Goal: Task Accomplishment & Management: Complete application form

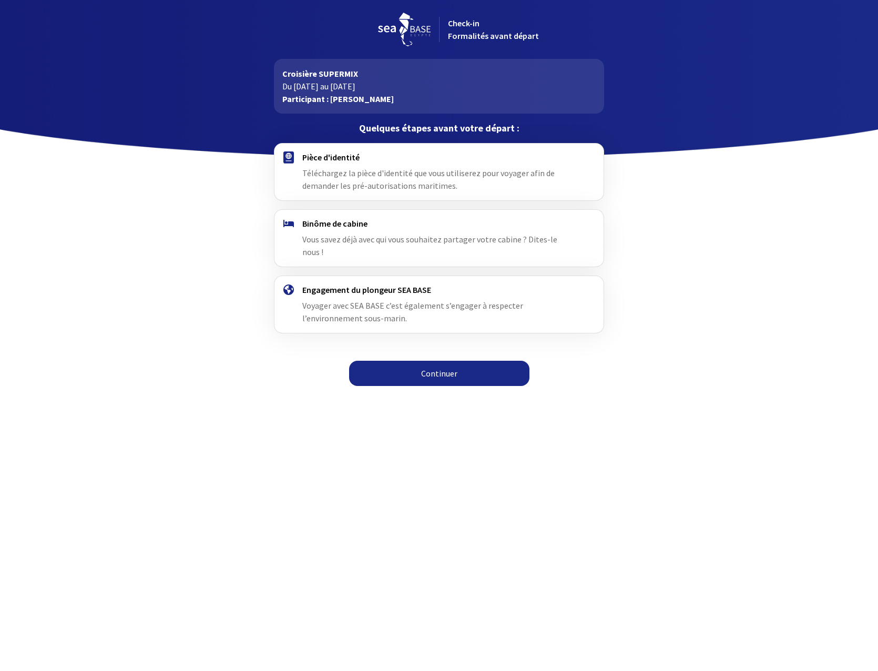
click at [329, 159] on h4 "Pièce d'identité" at bounding box center [438, 157] width 273 height 11
click at [339, 222] on h4 "Binôme de cabine" at bounding box center [438, 223] width 273 height 11
click at [287, 230] on div at bounding box center [288, 238] width 27 height 40
click at [286, 138] on div "Quelques étapes avant votre départ :" at bounding box center [439, 128] width 347 height 29
click at [316, 78] on p "Croisière SUPERMIX" at bounding box center [438, 73] width 313 height 13
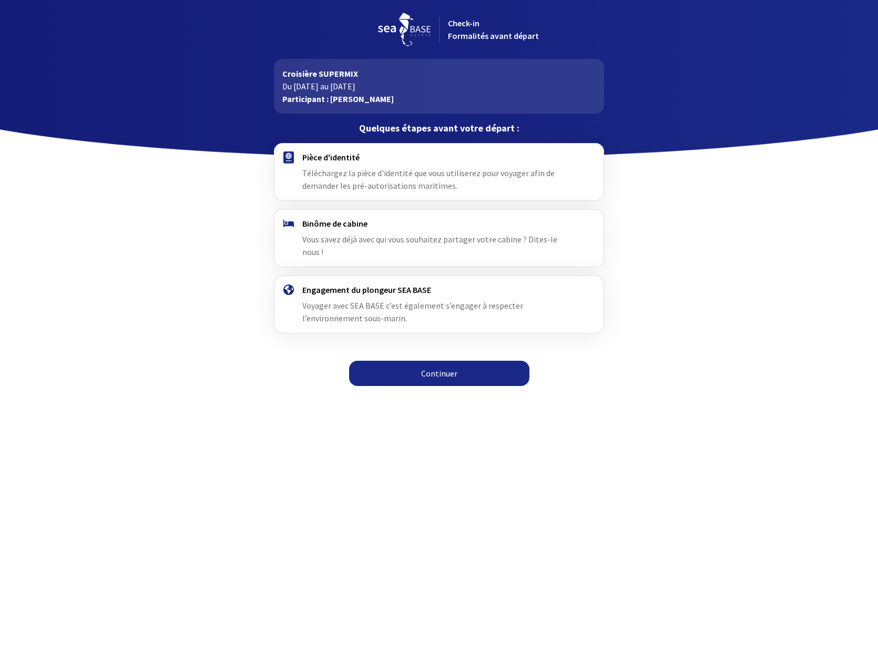
click at [424, 125] on p "Quelques étapes avant votre départ :" at bounding box center [439, 128] width 330 height 13
click at [328, 284] on h4 "Engagement du plongeur SEA BASE" at bounding box center [438, 289] width 273 height 11
click at [435, 361] on link "Continuer" at bounding box center [439, 373] width 180 height 25
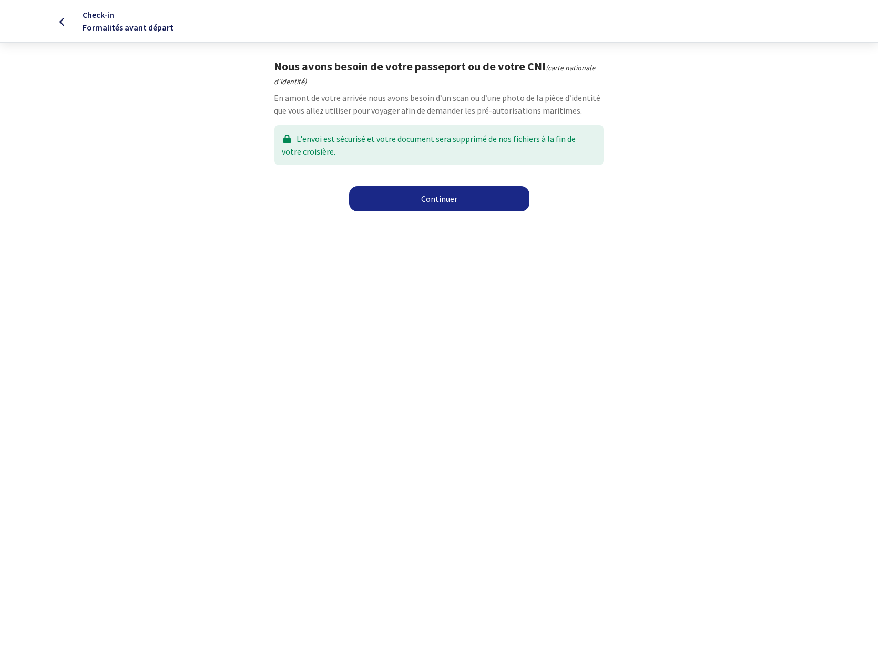
click at [443, 198] on link "Continuer" at bounding box center [439, 198] width 180 height 25
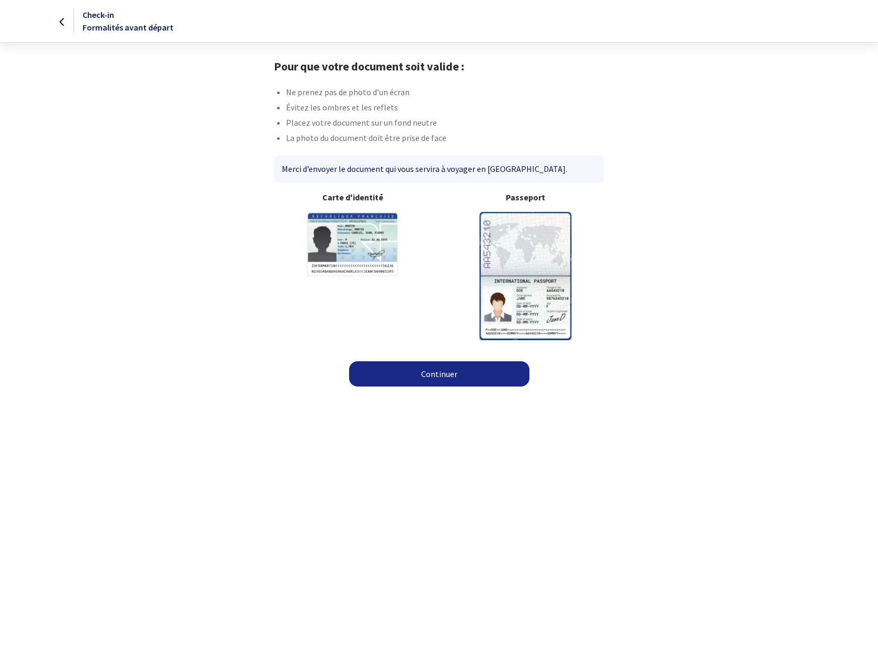
click at [429, 380] on link "Continuer" at bounding box center [439, 373] width 180 height 25
